Goal: Task Accomplishment & Management: Use online tool/utility

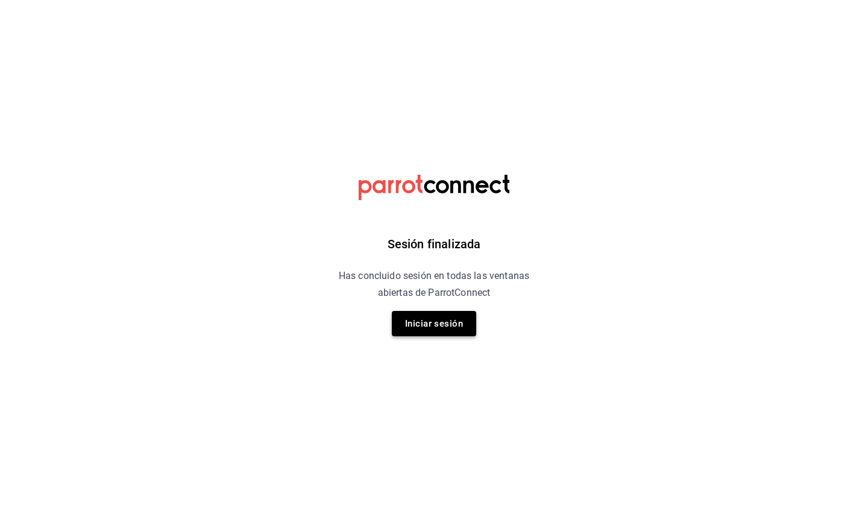
click at [451, 323] on button "Iniciar sesión" at bounding box center [434, 323] width 84 height 25
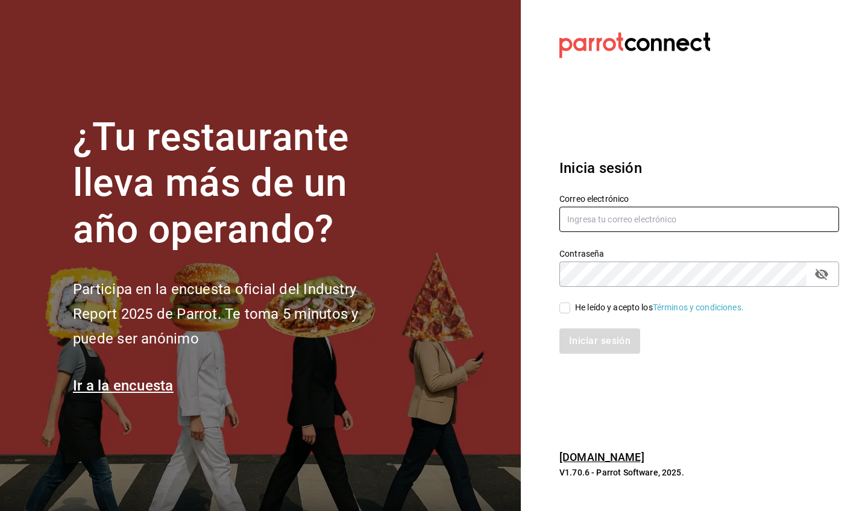
type input "[PERSON_NAME][EMAIL_ADDRESS][PERSON_NAME][DOMAIN_NAME]"
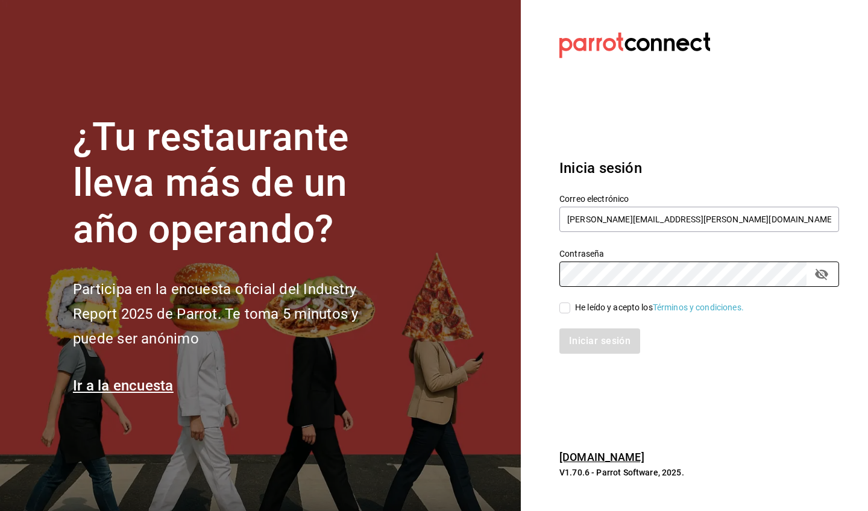
click at [595, 306] on div "He leído y acepto los Términos y condiciones." at bounding box center [659, 308] width 169 height 13
click at [571, 306] on input "He leído y acepto los Términos y condiciones." at bounding box center [565, 308] width 11 height 11
checkbox input "true"
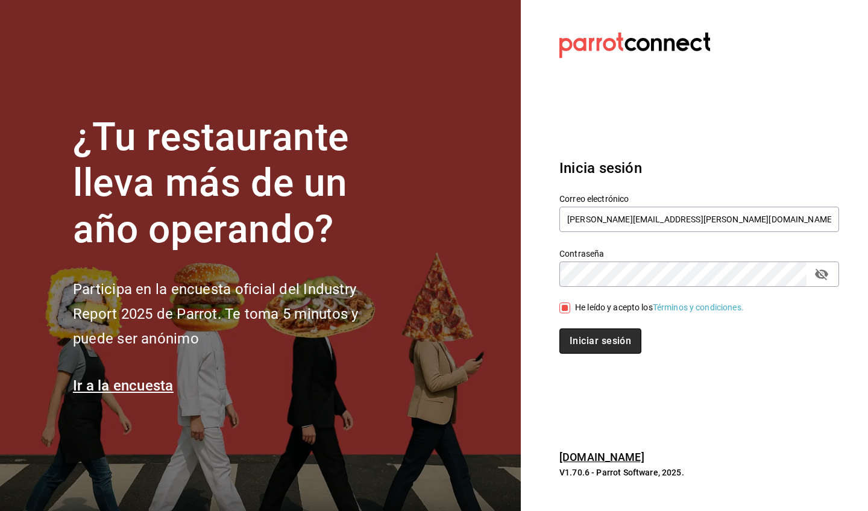
click at [606, 342] on button "Iniciar sesión" at bounding box center [601, 341] width 82 height 25
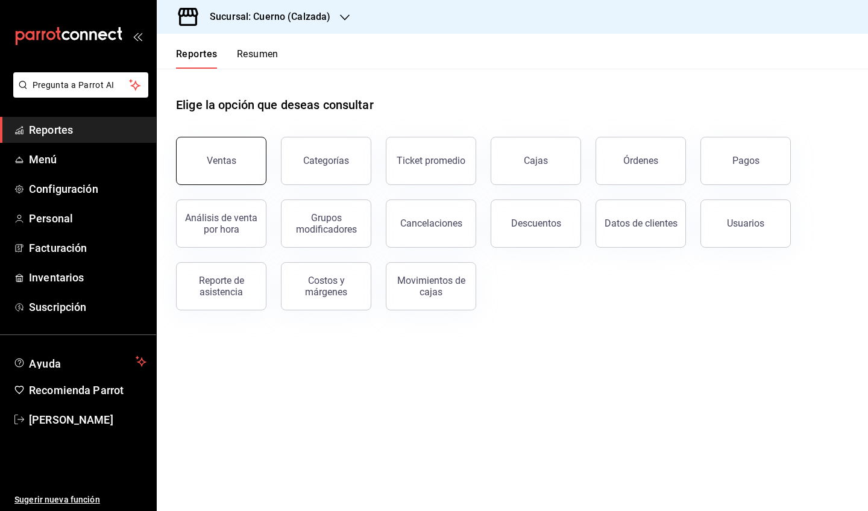
click at [229, 153] on button "Ventas" at bounding box center [221, 161] width 90 height 48
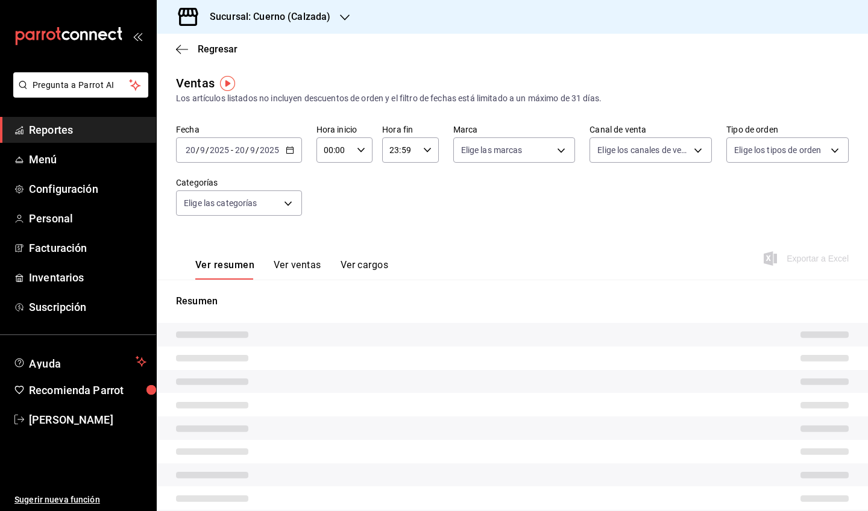
click at [292, 149] on icon "button" at bounding box center [290, 150] width 8 height 8
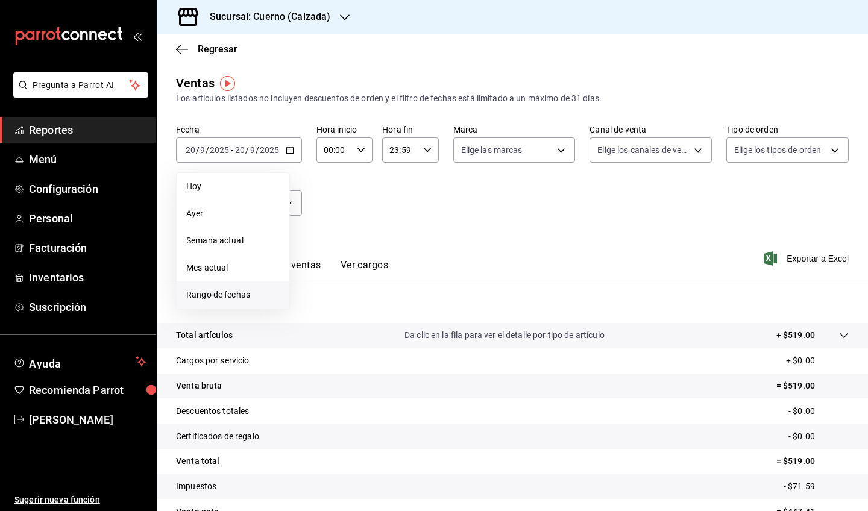
click at [217, 289] on span "Rango de fechas" at bounding box center [232, 295] width 93 height 13
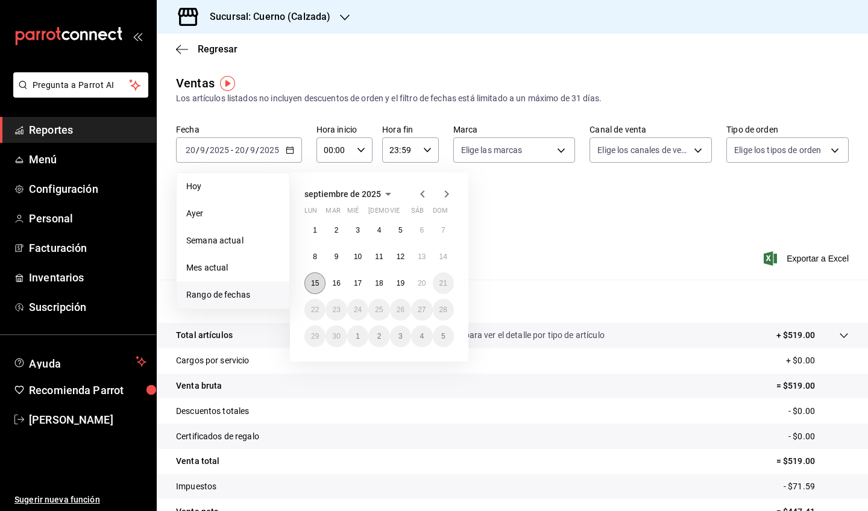
click at [311, 285] on button "15" at bounding box center [315, 284] width 21 height 22
click at [421, 288] on abbr "20" at bounding box center [422, 283] width 8 height 8
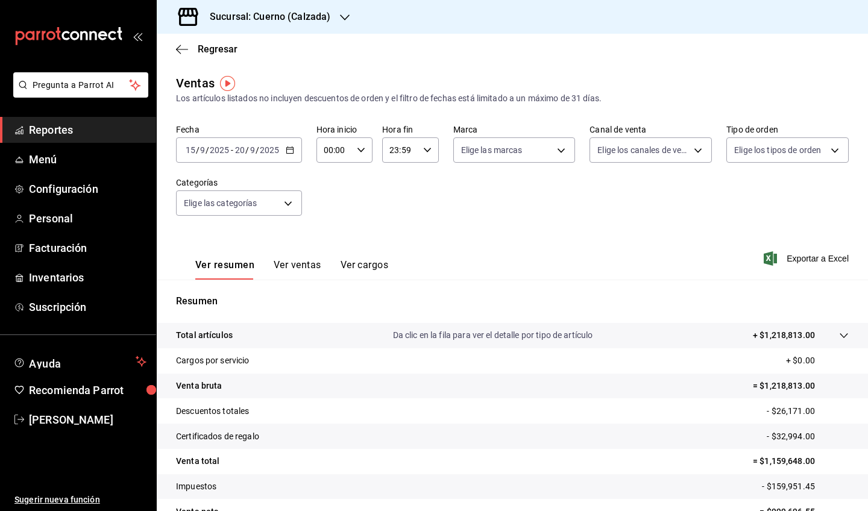
click at [362, 145] on div "00:00 Hora inicio" at bounding box center [345, 149] width 56 height 25
click at [333, 244] on span "05" at bounding box center [329, 244] width 9 height 10
type input "05:00"
click at [435, 157] on div at bounding box center [434, 255] width 868 height 511
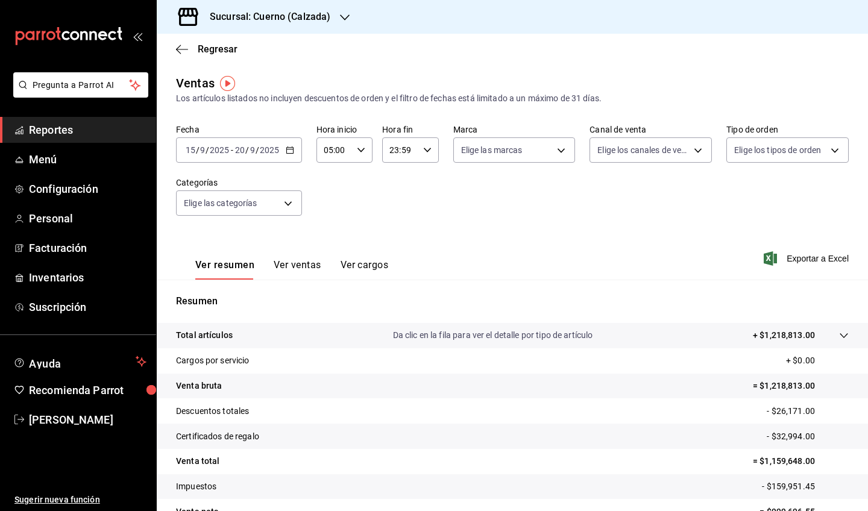
click at [427, 147] on icon "button" at bounding box center [427, 150] width 8 height 8
click at [397, 168] on button "05" at bounding box center [396, 174] width 24 height 24
click at [427, 188] on button "00" at bounding box center [424, 181] width 24 height 24
type input "05:00"
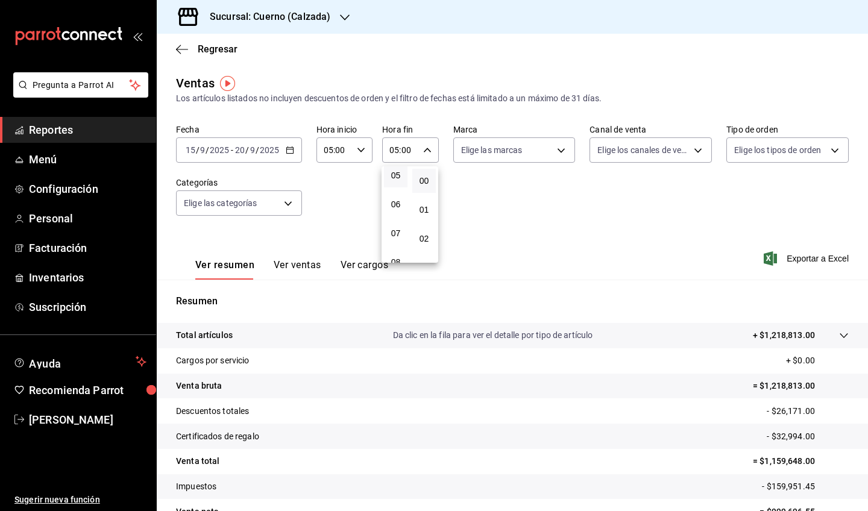
click at [554, 204] on div at bounding box center [434, 255] width 868 height 511
click at [810, 265] on span "Exportar a Excel" at bounding box center [808, 258] width 83 height 14
click at [480, 42] on div "Regresar" at bounding box center [513, 49] width 712 height 31
click at [789, 248] on div "Ver resumen Ver ventas Ver cargos Exportar a Excel" at bounding box center [513, 254] width 712 height 49
click at [800, 264] on span "Exportar a Excel" at bounding box center [808, 258] width 83 height 14
